Goal: Unclear

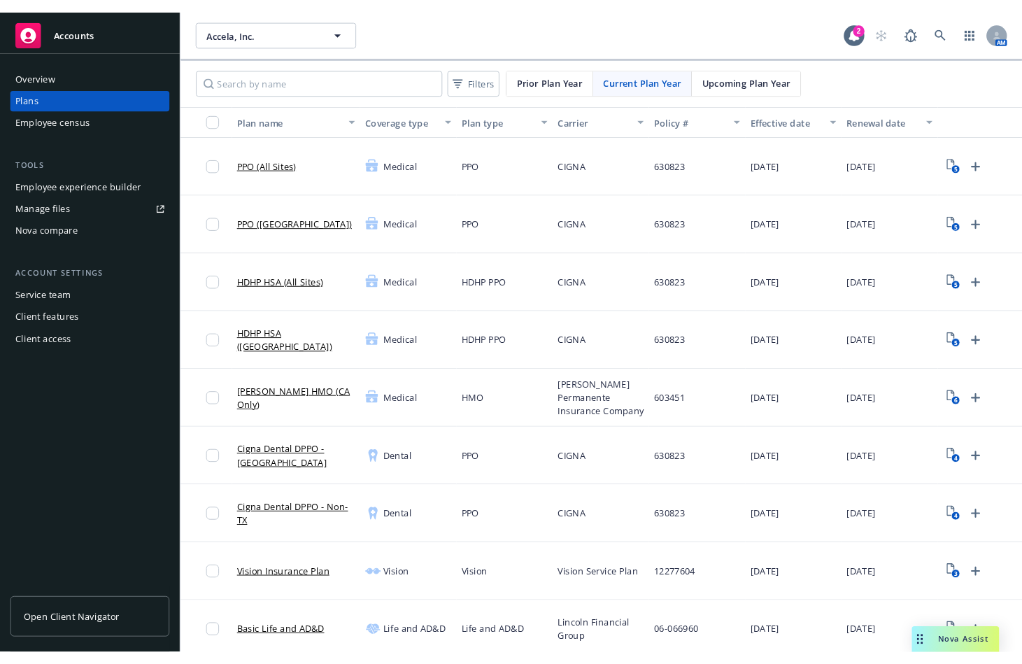
scroll to position [637, 0]
